Goal: Entertainment & Leisure: Browse casually

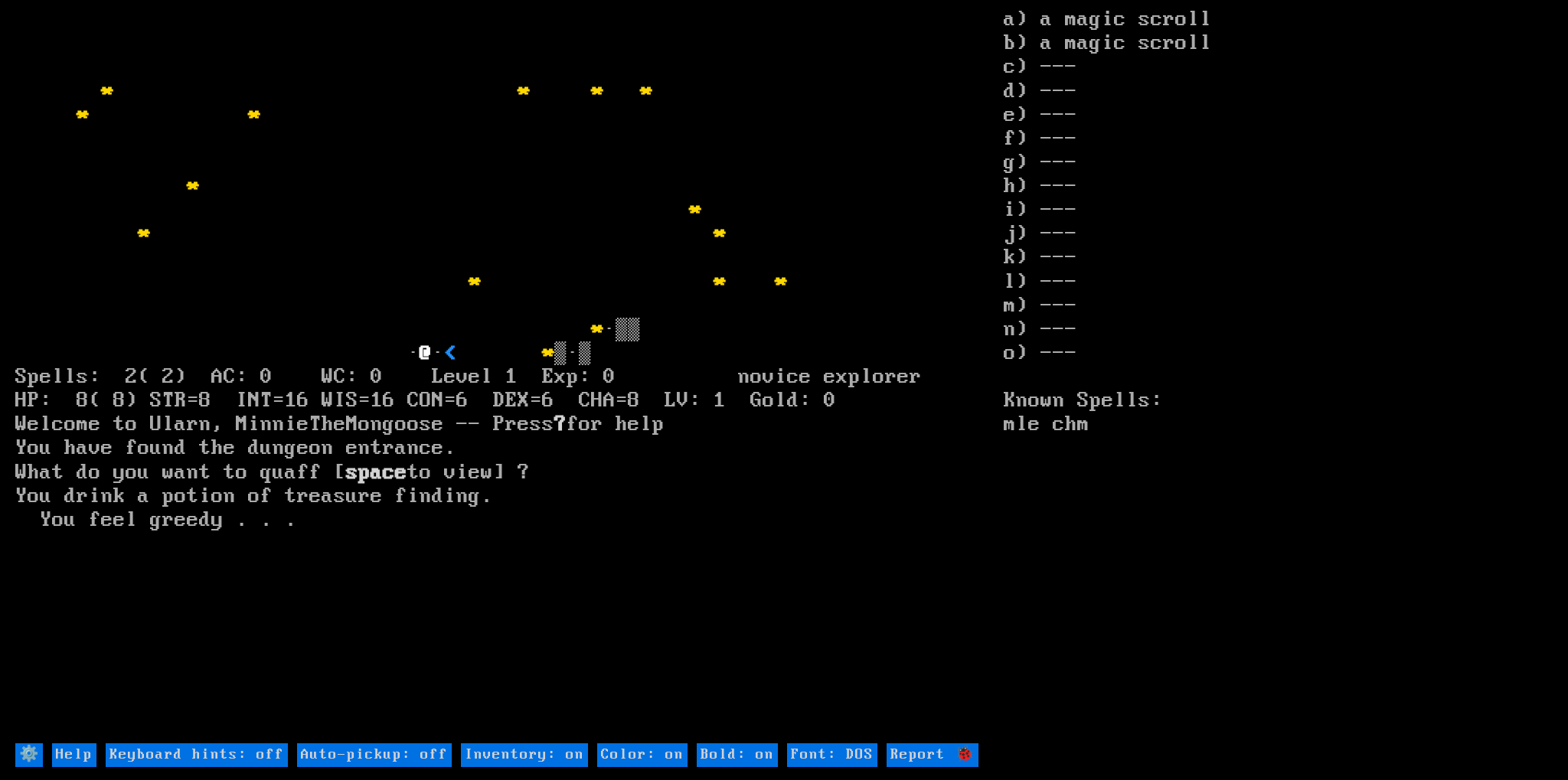
type off "Auto-pickup: on"
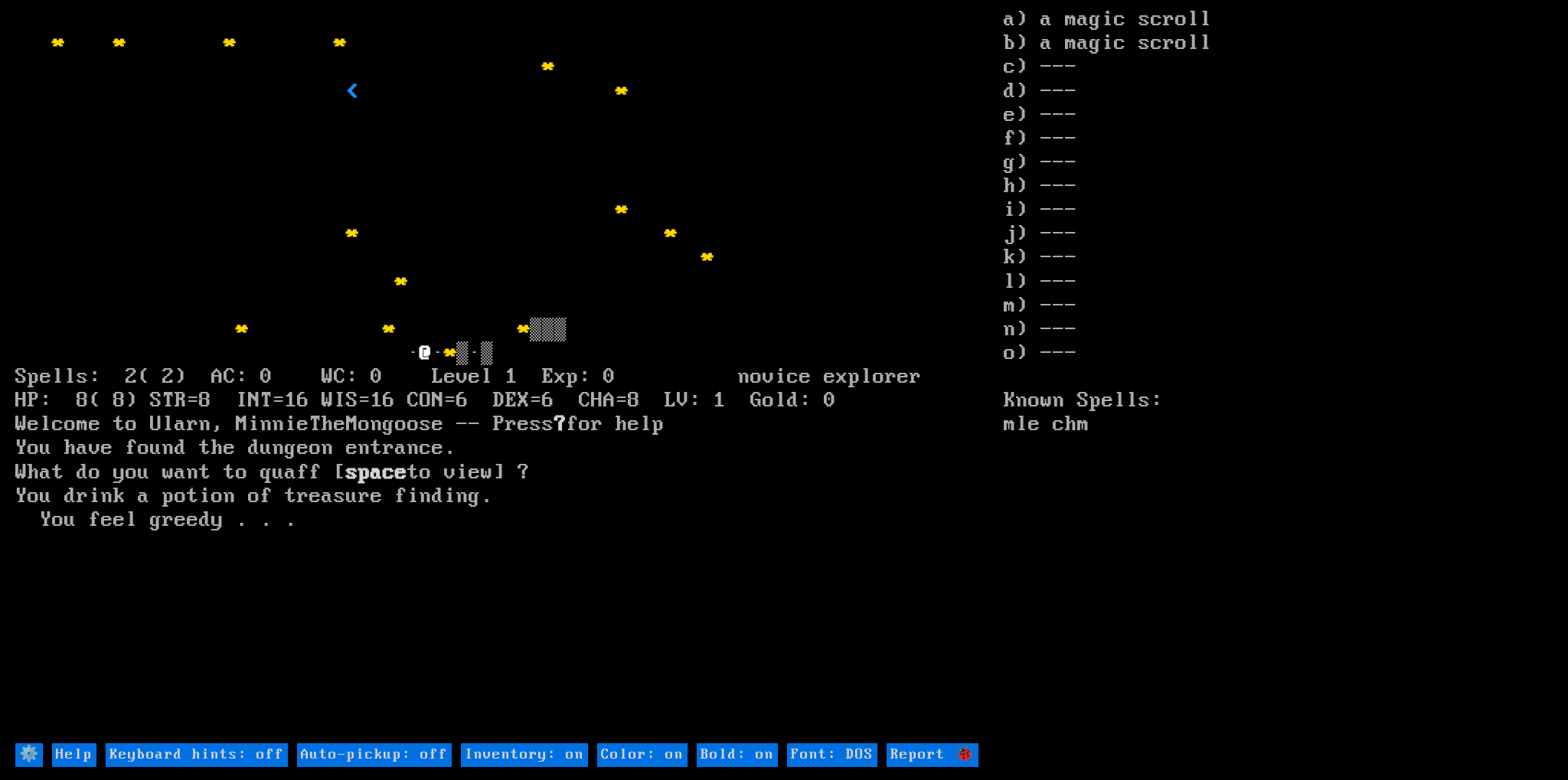
type off "Auto-pickup: on"
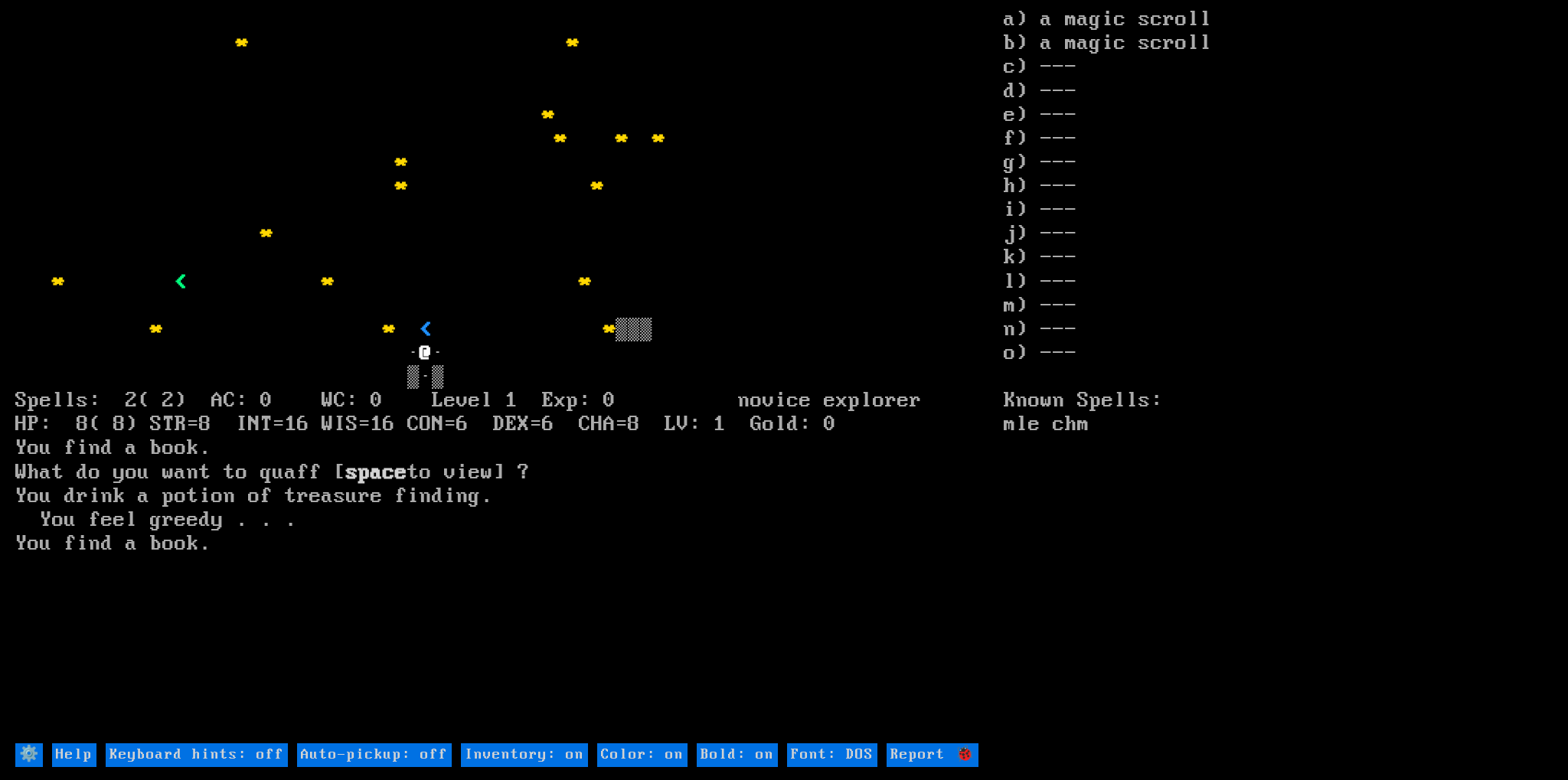
type off "Auto-pickup: on"
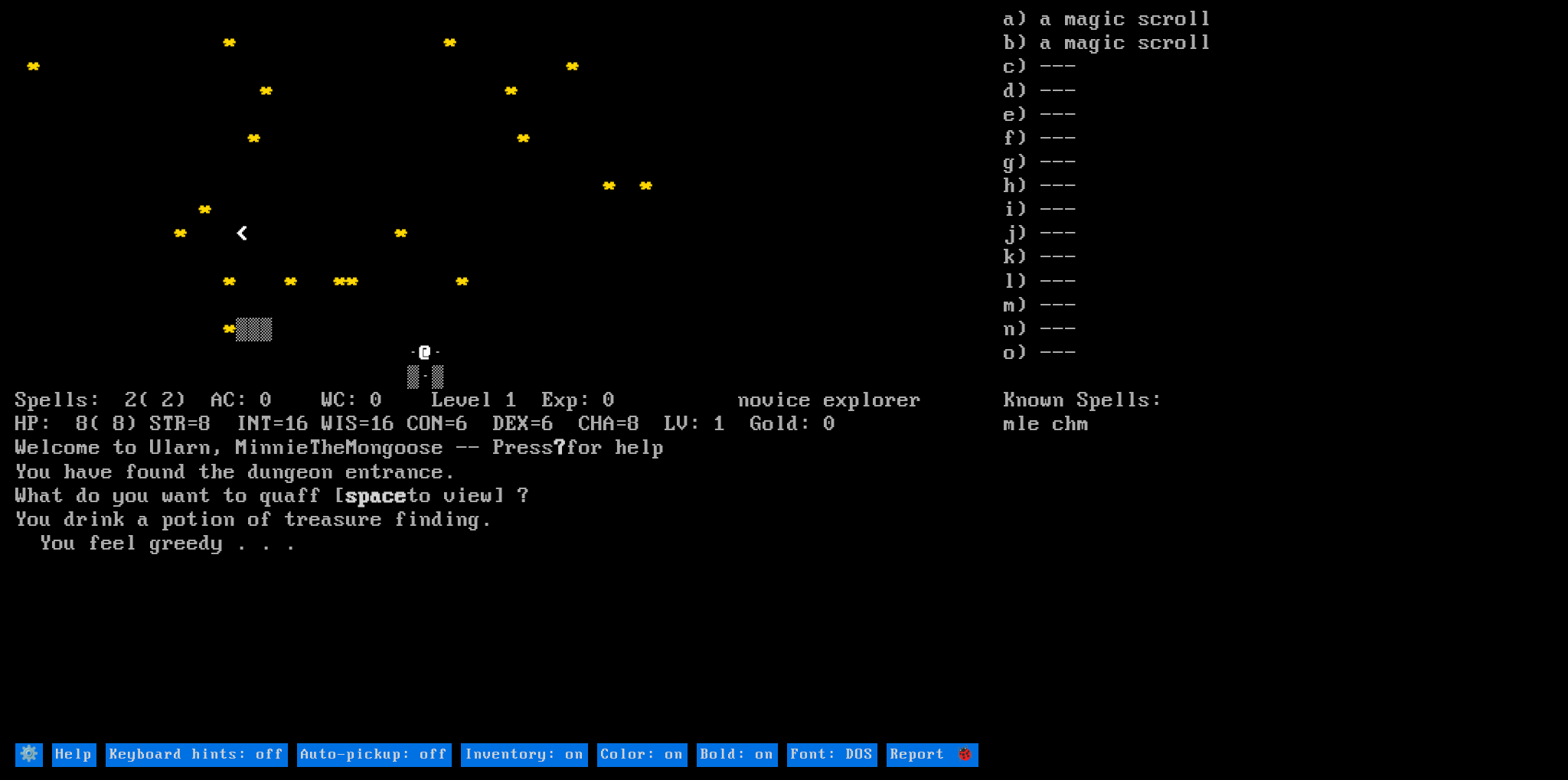
type off "Auto-pickup: on"
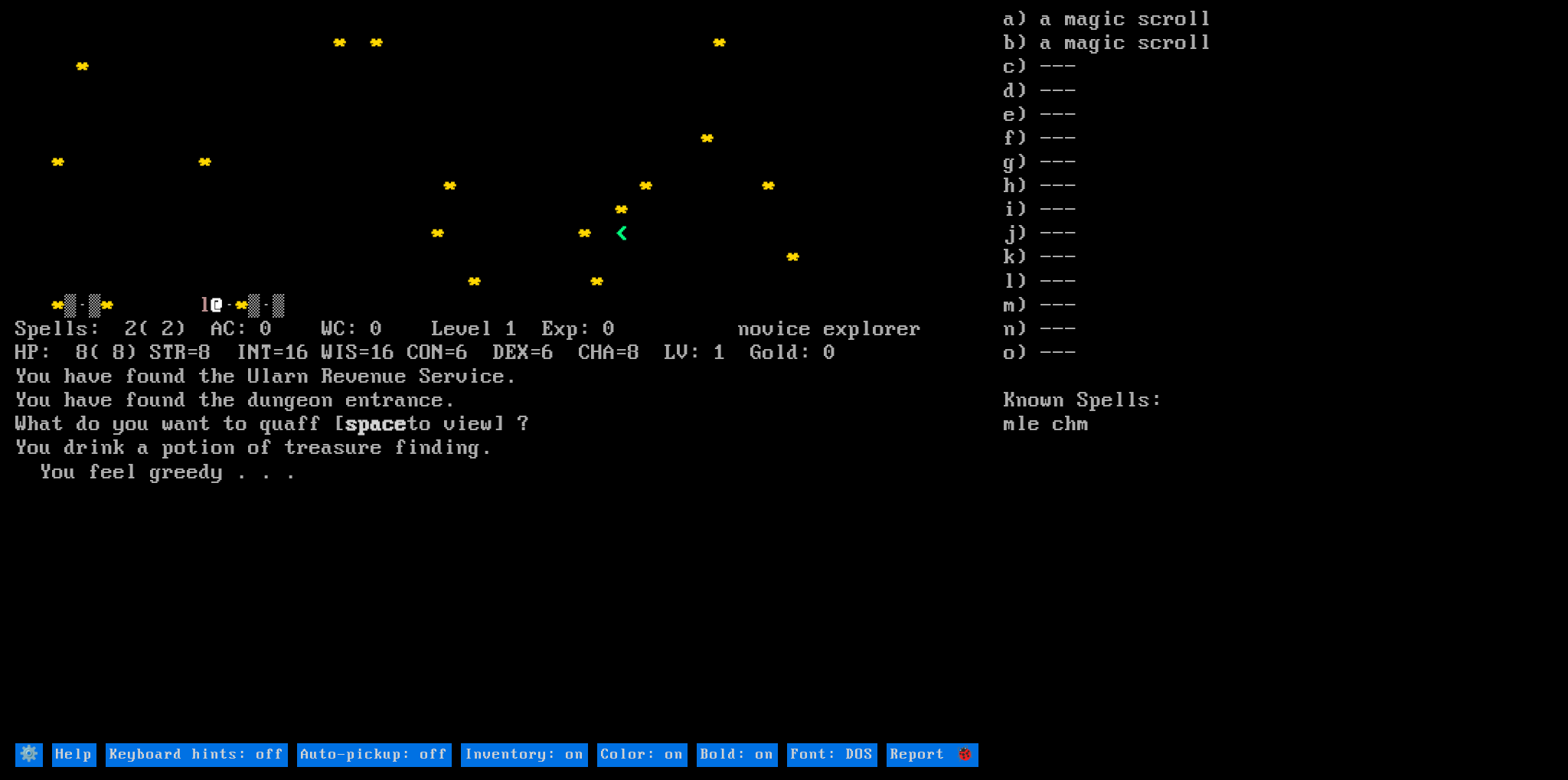
type off "Auto-pickup: on"
